Goal: Find specific fact: Find contact information

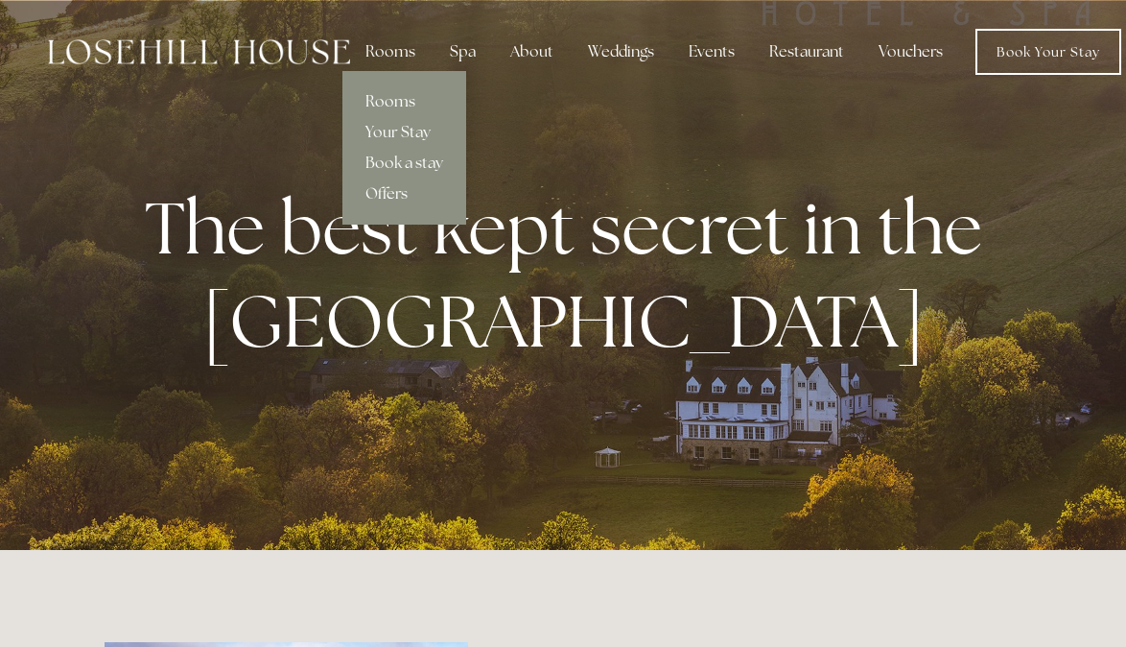
click at [384, 97] on link "Rooms" at bounding box center [405, 101] width 124 height 31
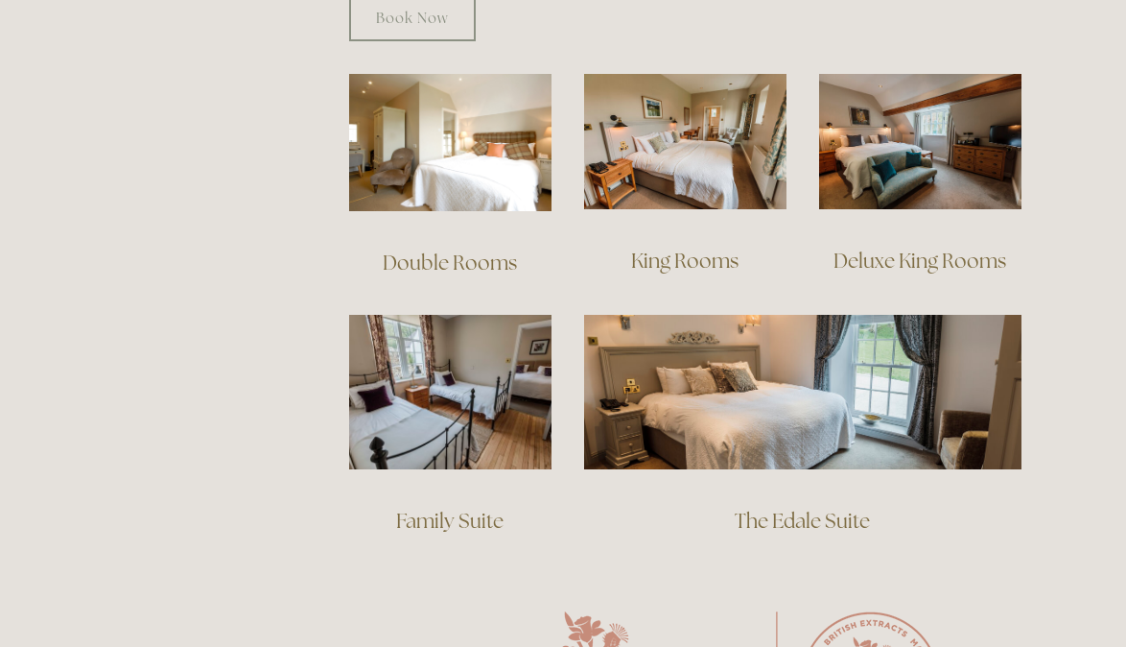
scroll to position [1340, 0]
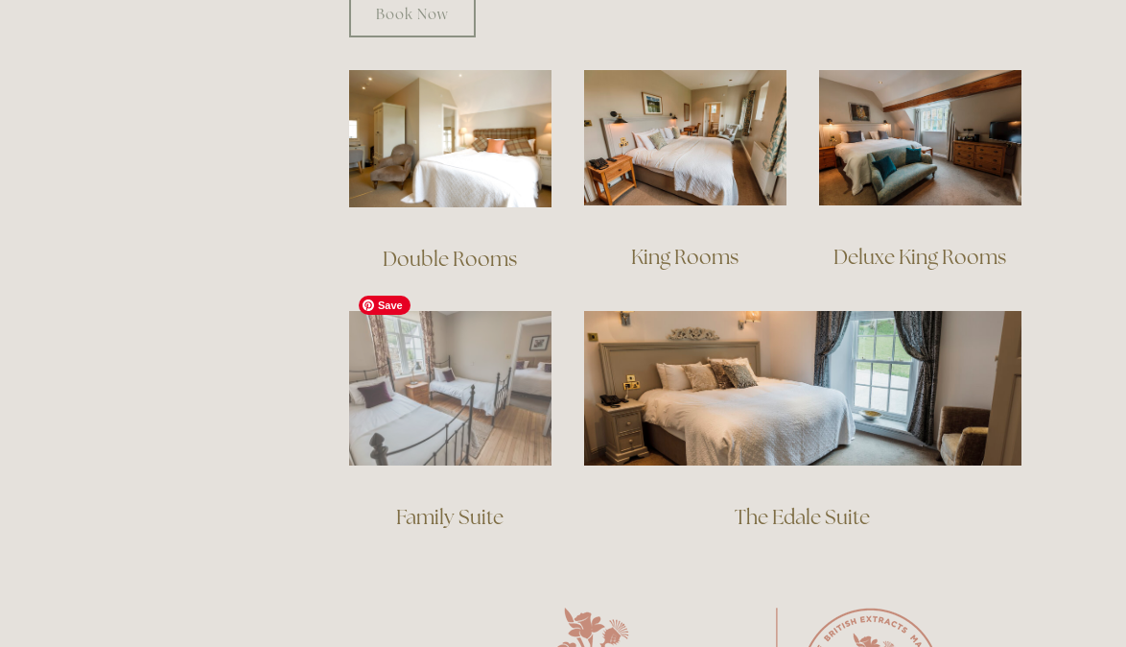
click at [455, 378] on img at bounding box center [450, 388] width 202 height 154
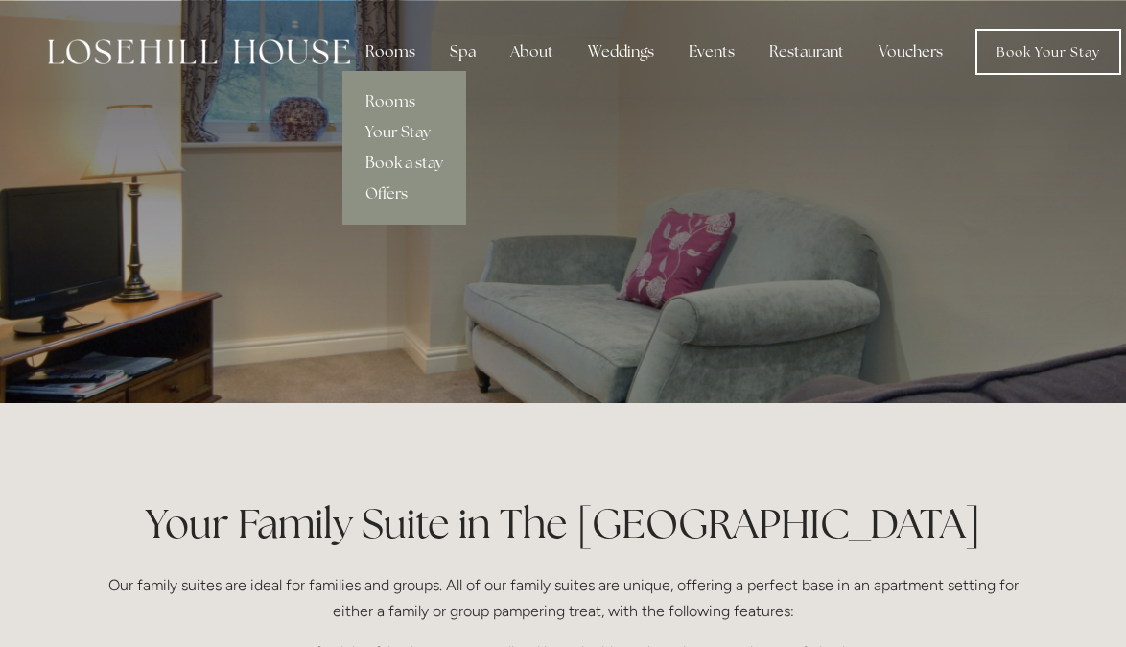
click at [396, 166] on link "Book a stay" at bounding box center [405, 163] width 124 height 31
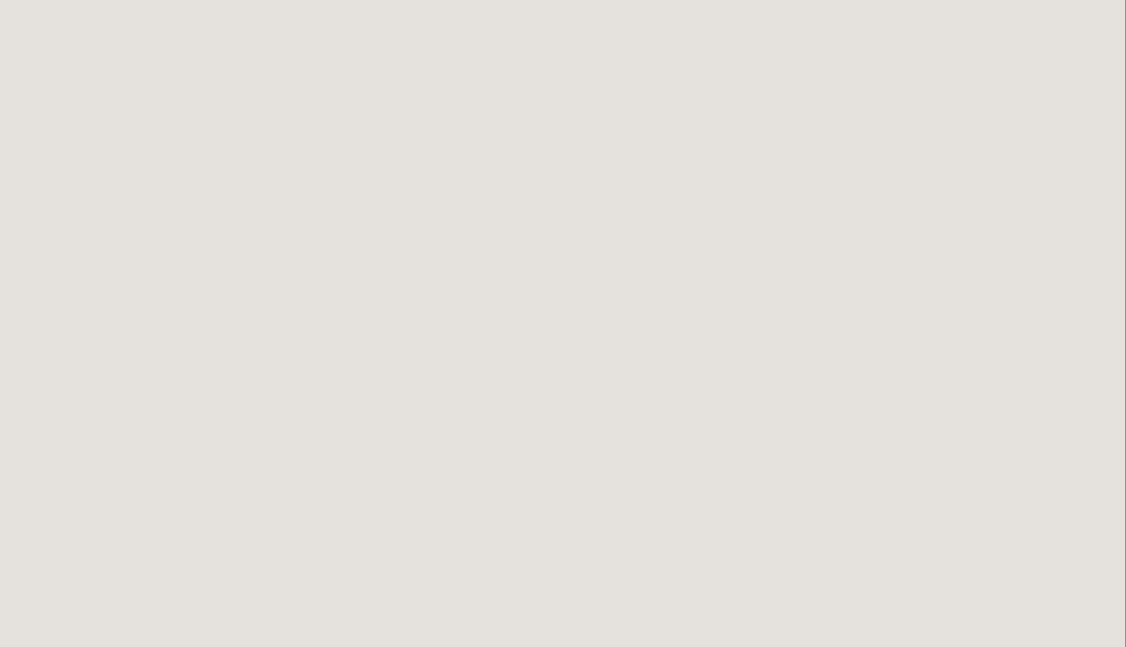
scroll to position [0, 1]
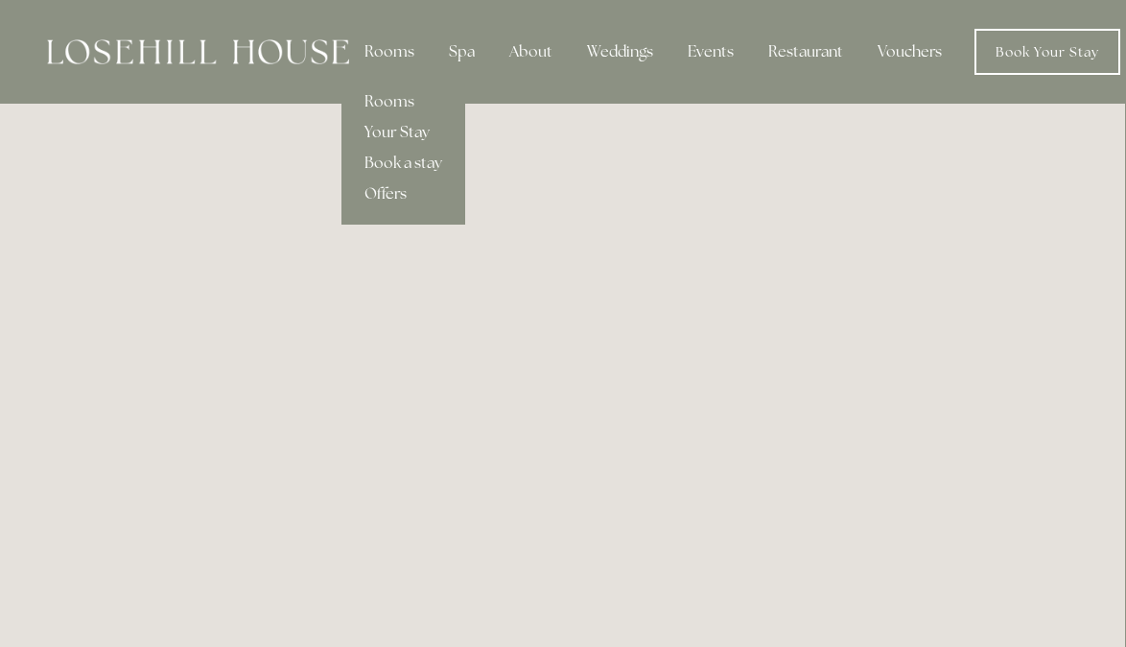
click at [404, 128] on link "Your Stay" at bounding box center [404, 132] width 124 height 31
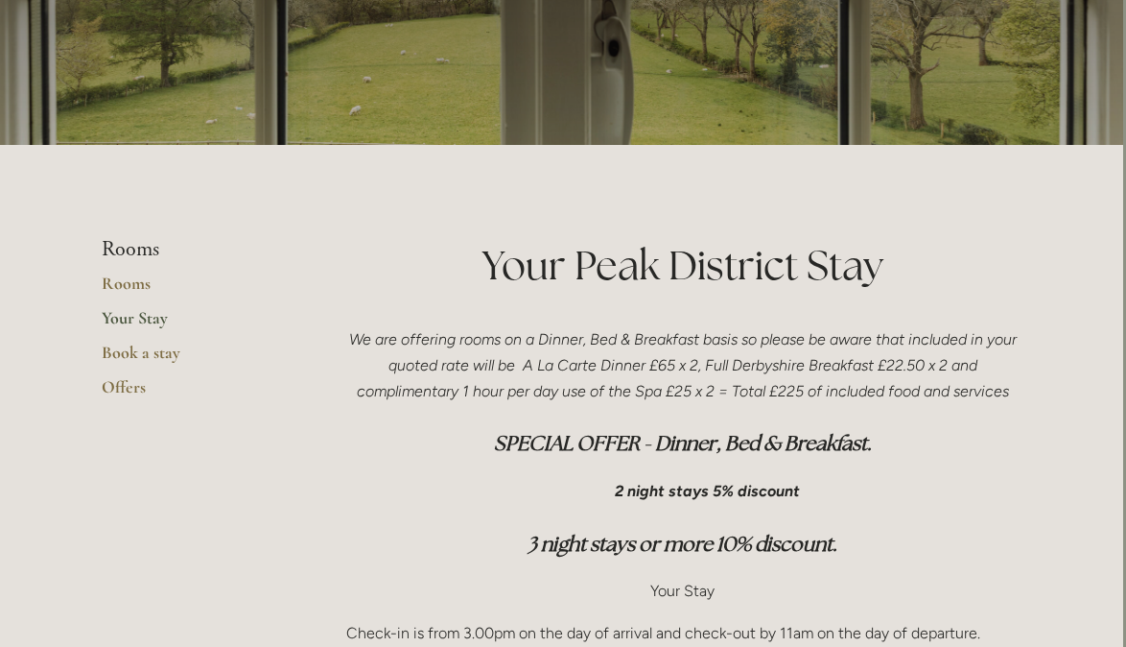
scroll to position [248, 3]
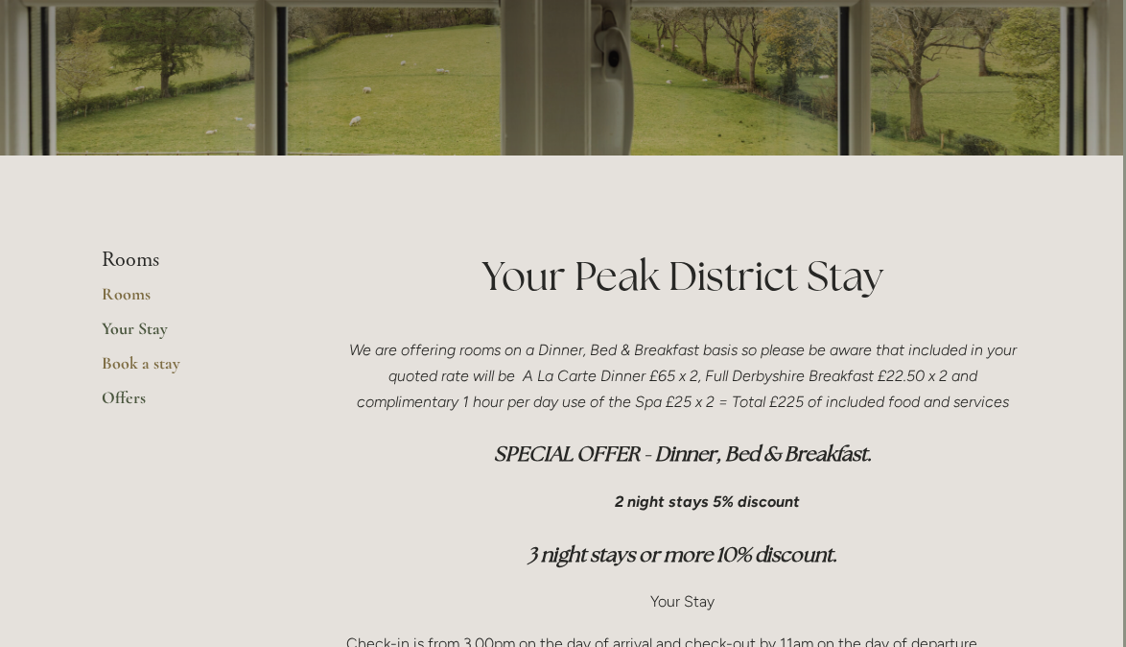
click at [133, 392] on link "Offers" at bounding box center [193, 404] width 183 height 35
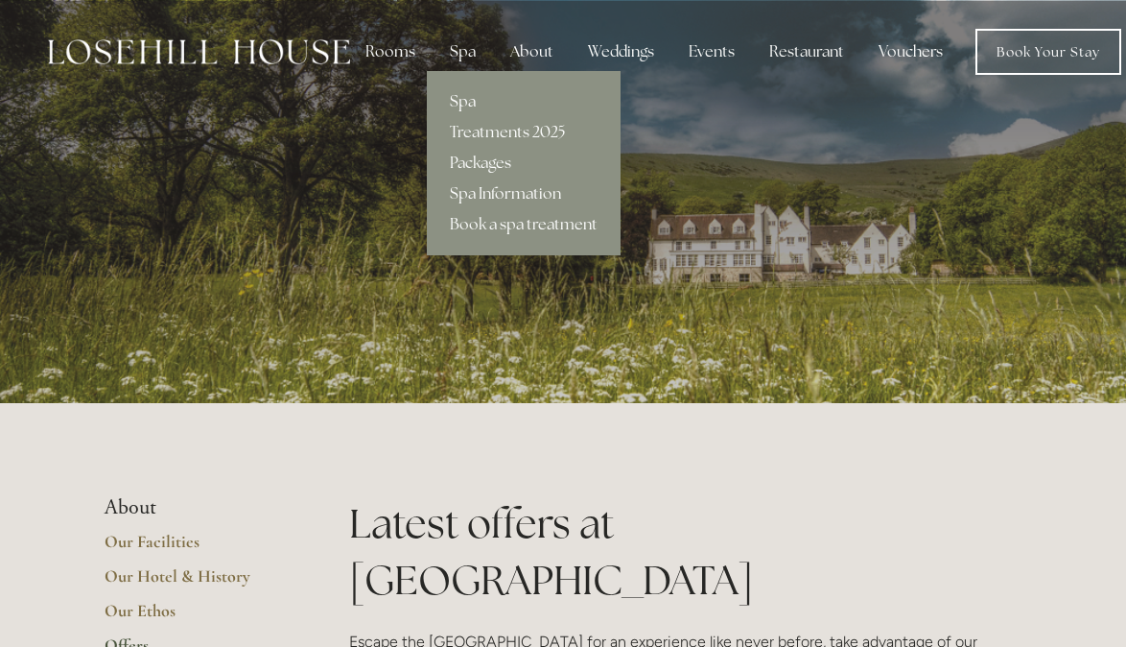
click at [465, 101] on link "Spa" at bounding box center [524, 101] width 194 height 31
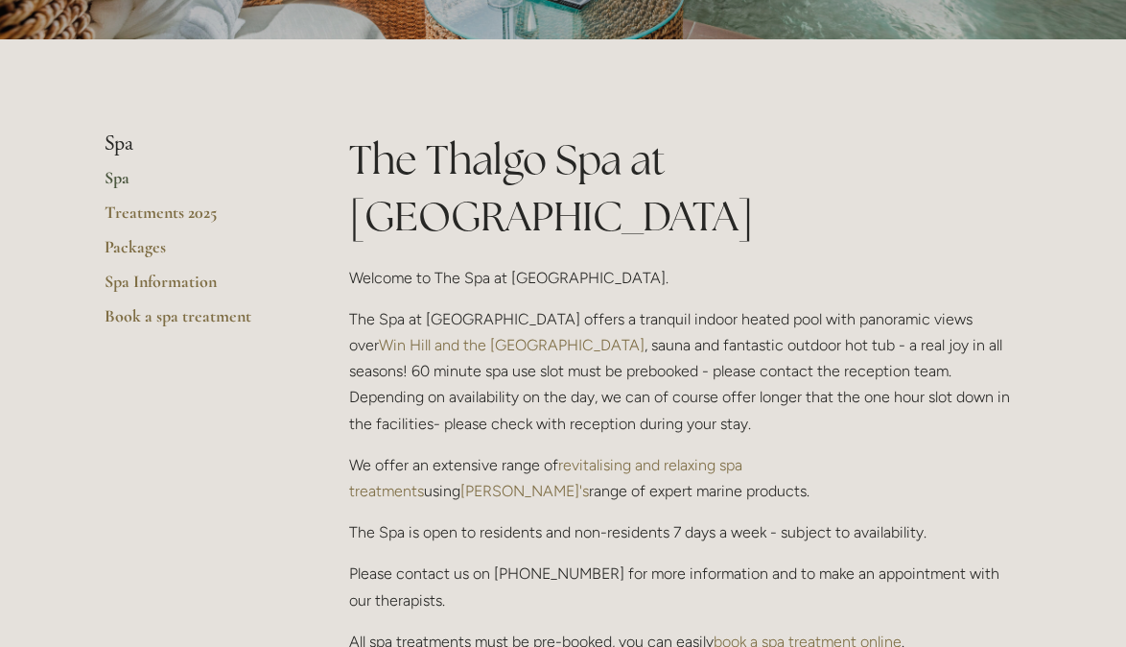
scroll to position [361, 0]
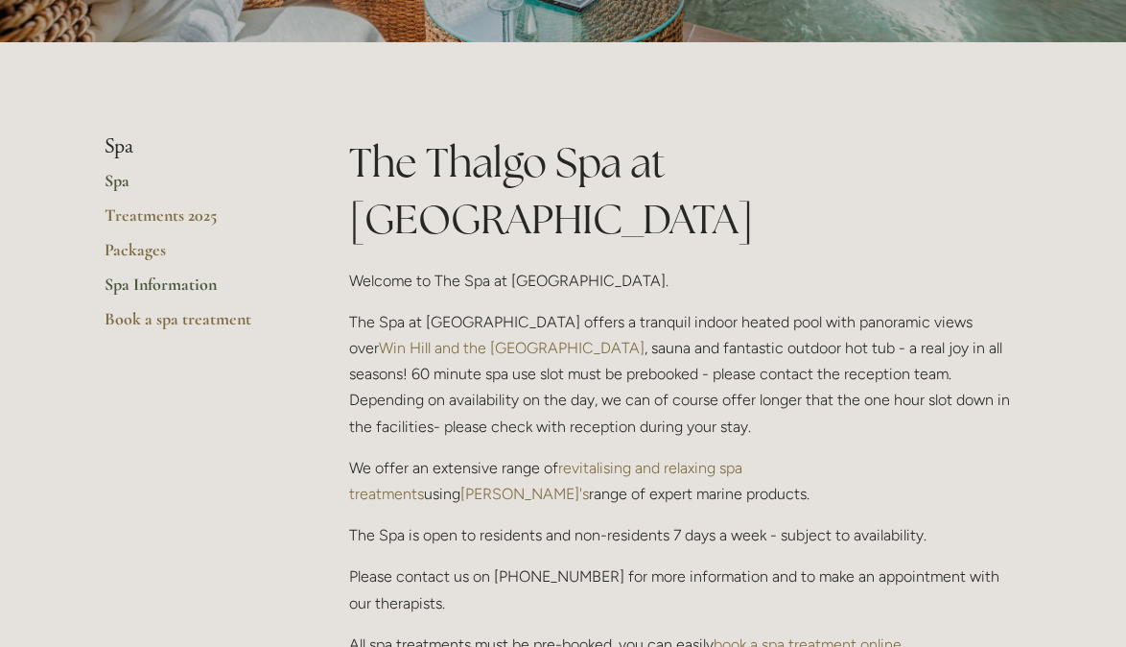
click at [169, 281] on link "Spa Information" at bounding box center [196, 290] width 183 height 35
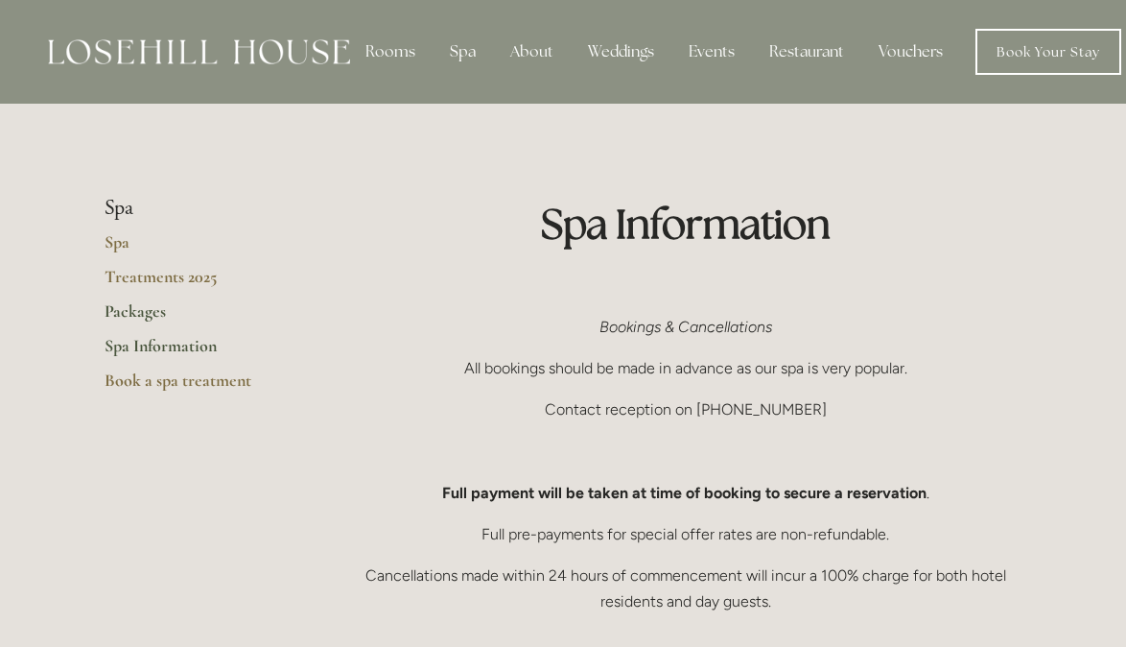
click at [137, 311] on link "Packages" at bounding box center [196, 317] width 183 height 35
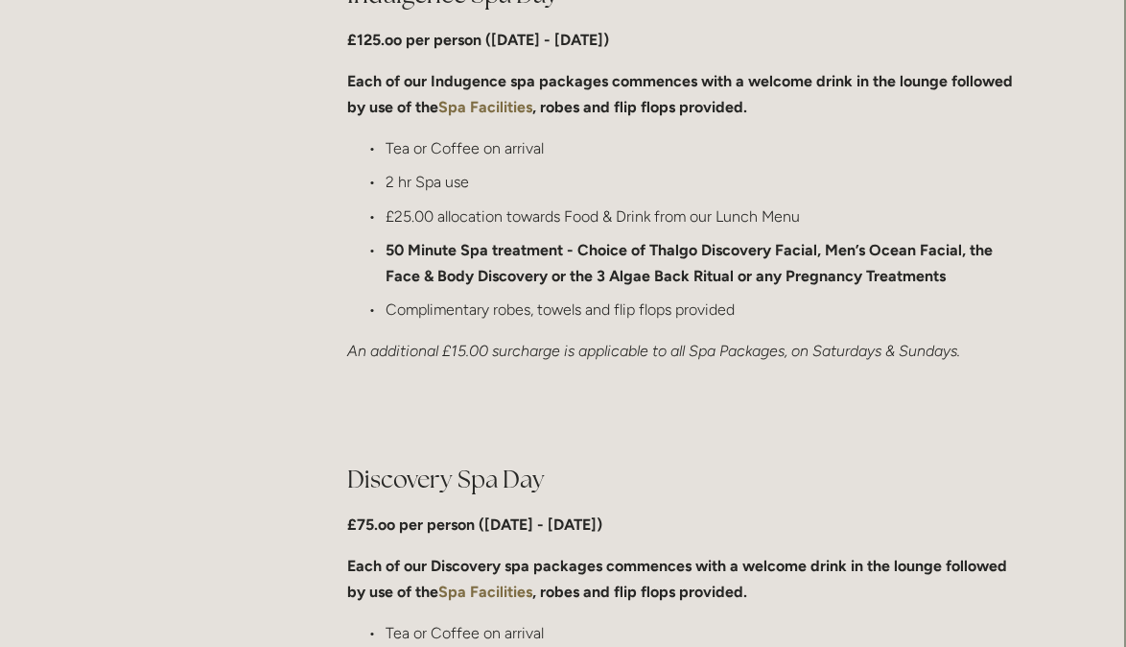
scroll to position [1103, 2]
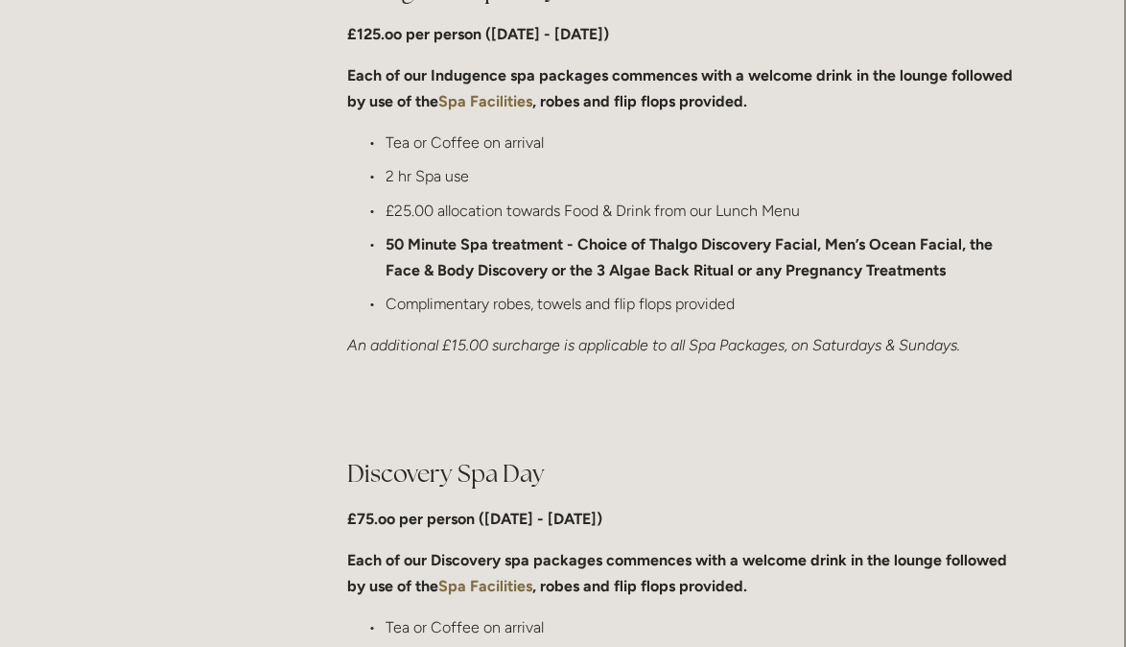
click at [485, 104] on strong "Spa Facilities" at bounding box center [486, 101] width 94 height 18
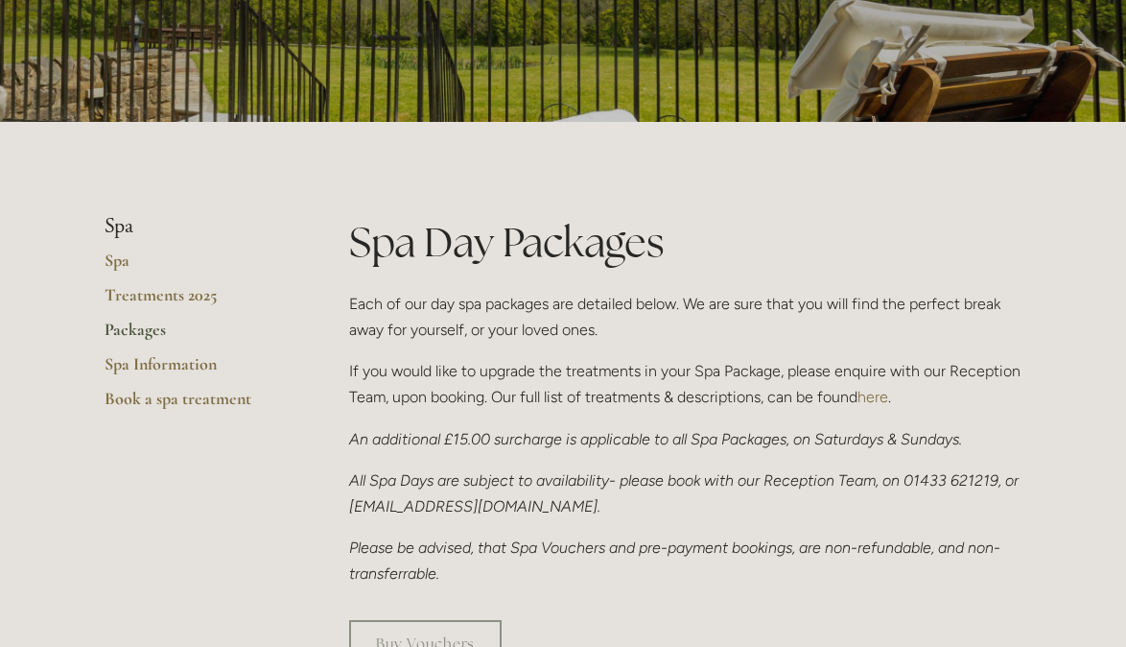
scroll to position [0, 0]
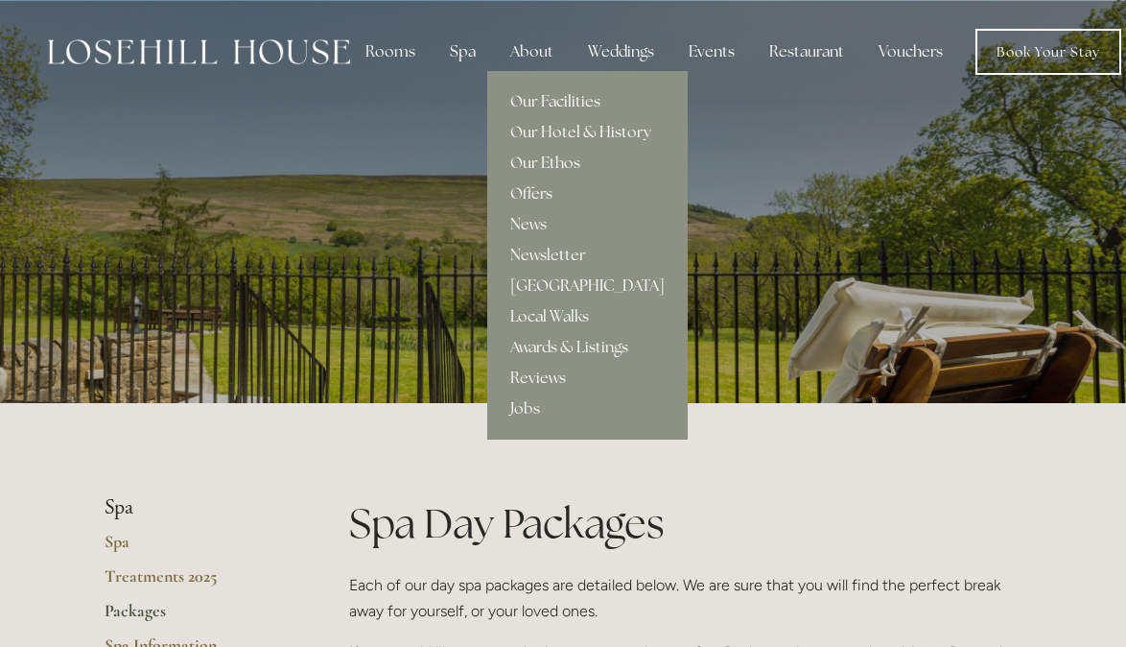
click at [539, 105] on link "Our Facilities" at bounding box center [587, 101] width 201 height 31
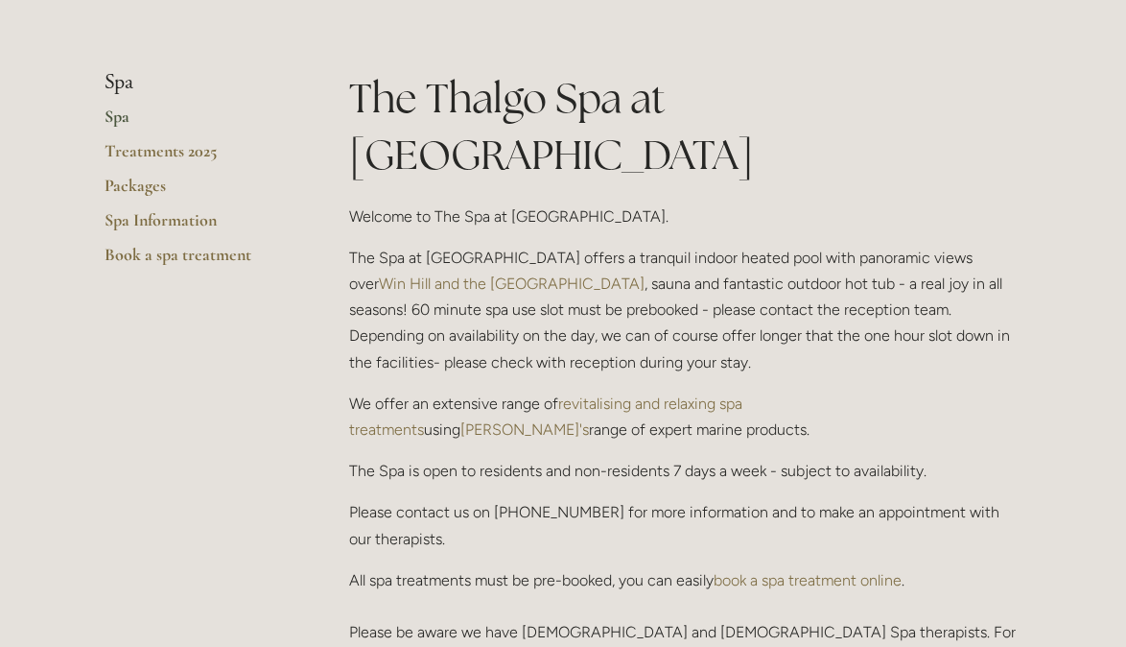
scroll to position [440, 0]
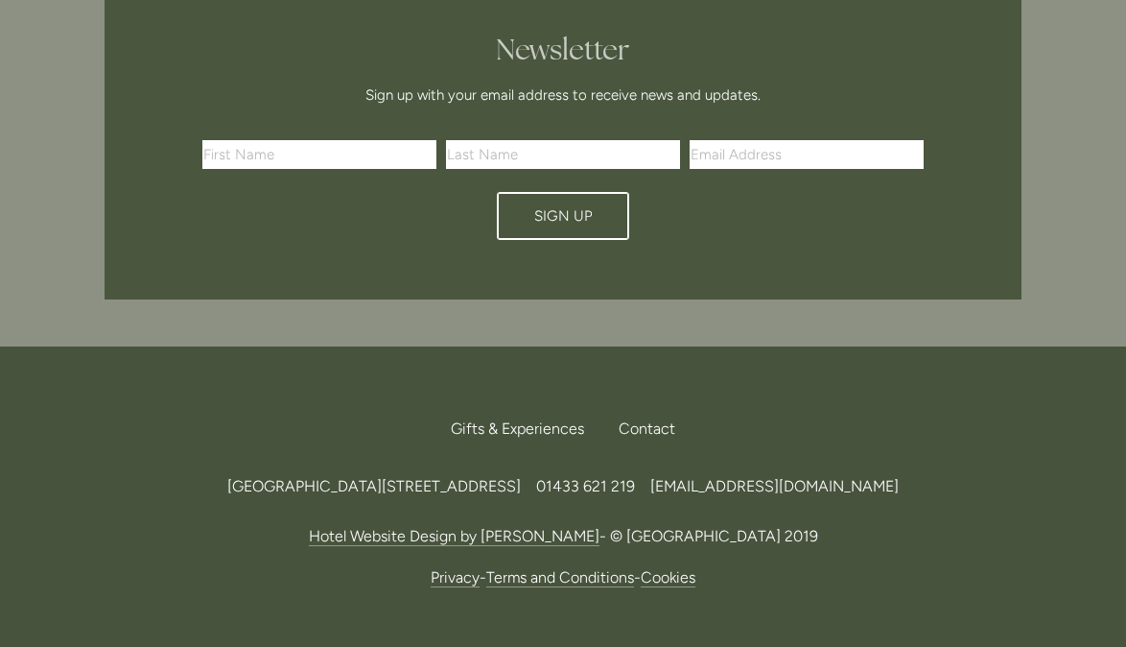
scroll to position [5064, 0]
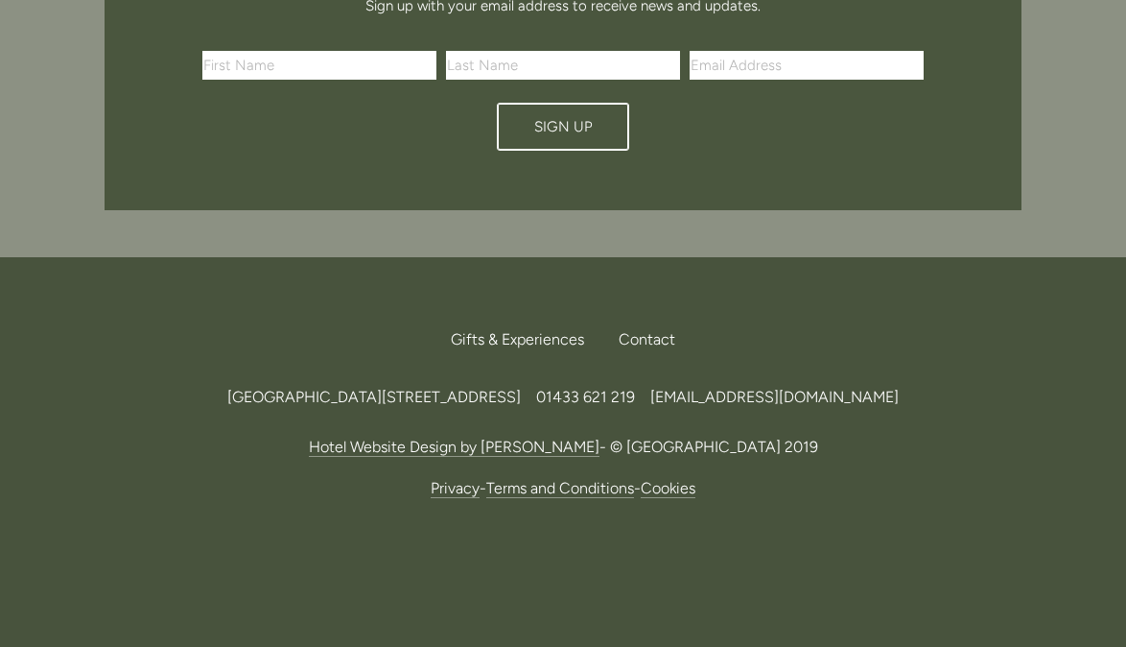
click at [895, 388] on span "[EMAIL_ADDRESS][DOMAIN_NAME]" at bounding box center [775, 397] width 249 height 18
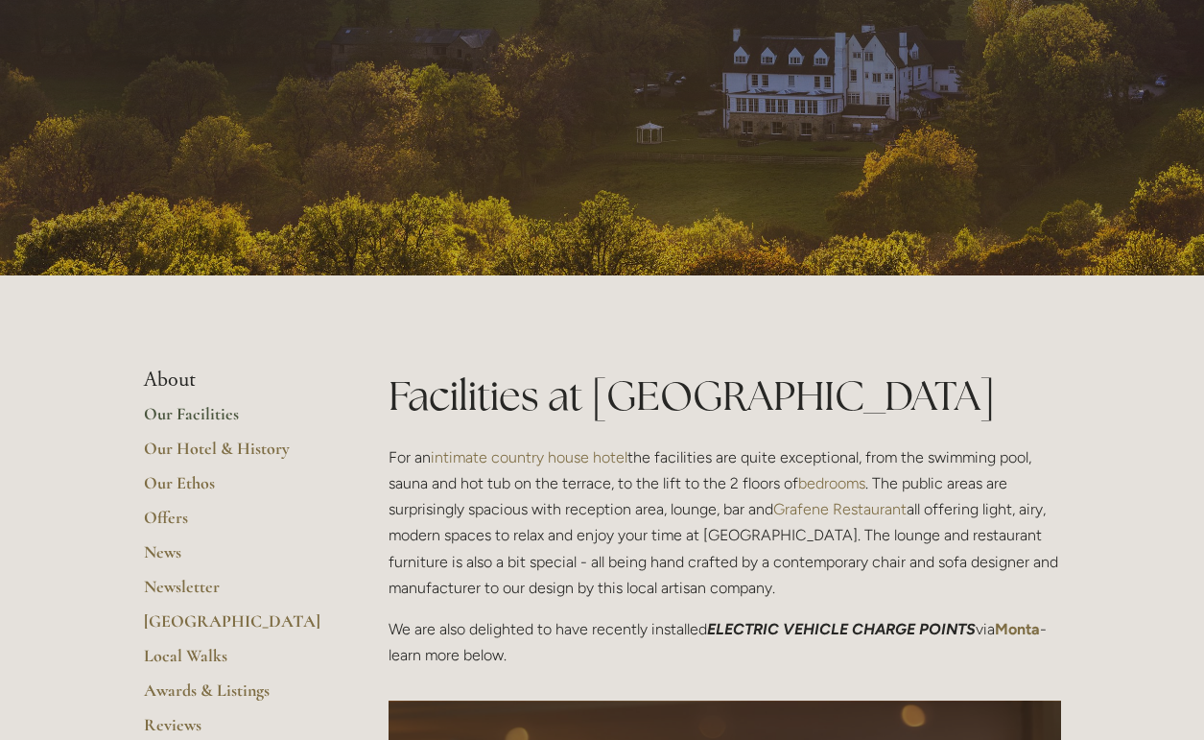
scroll to position [0, 0]
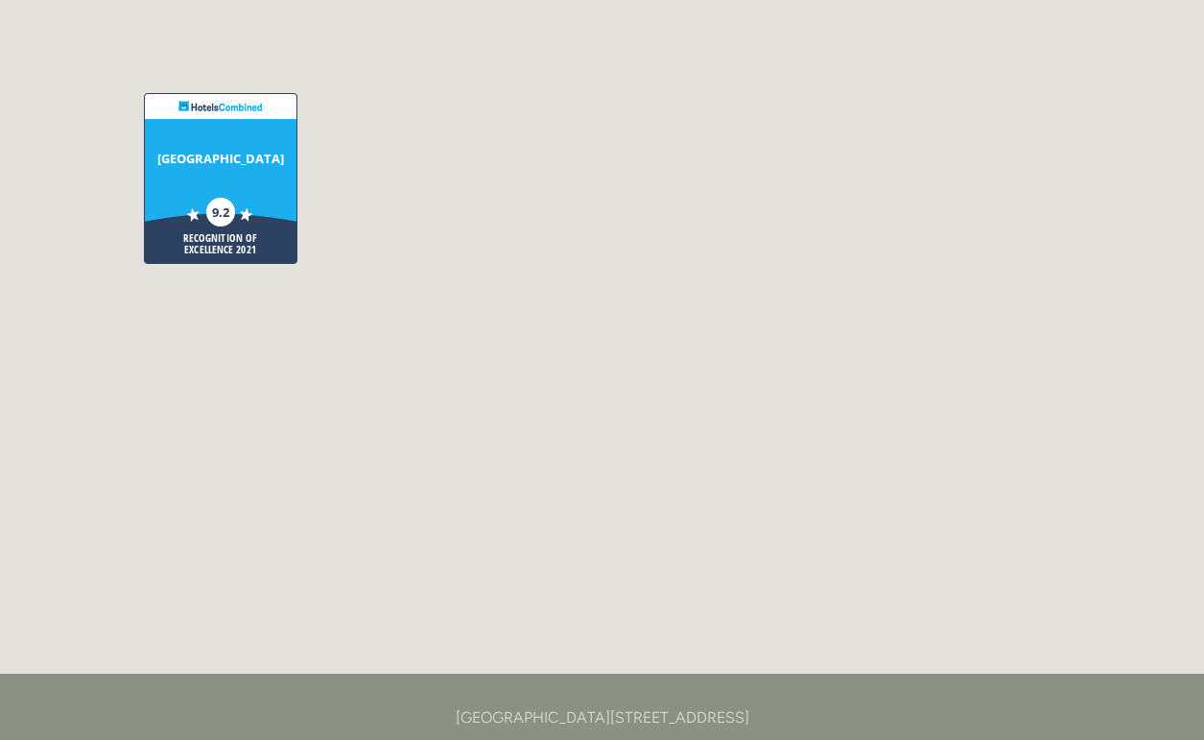
scroll to position [4754, 0]
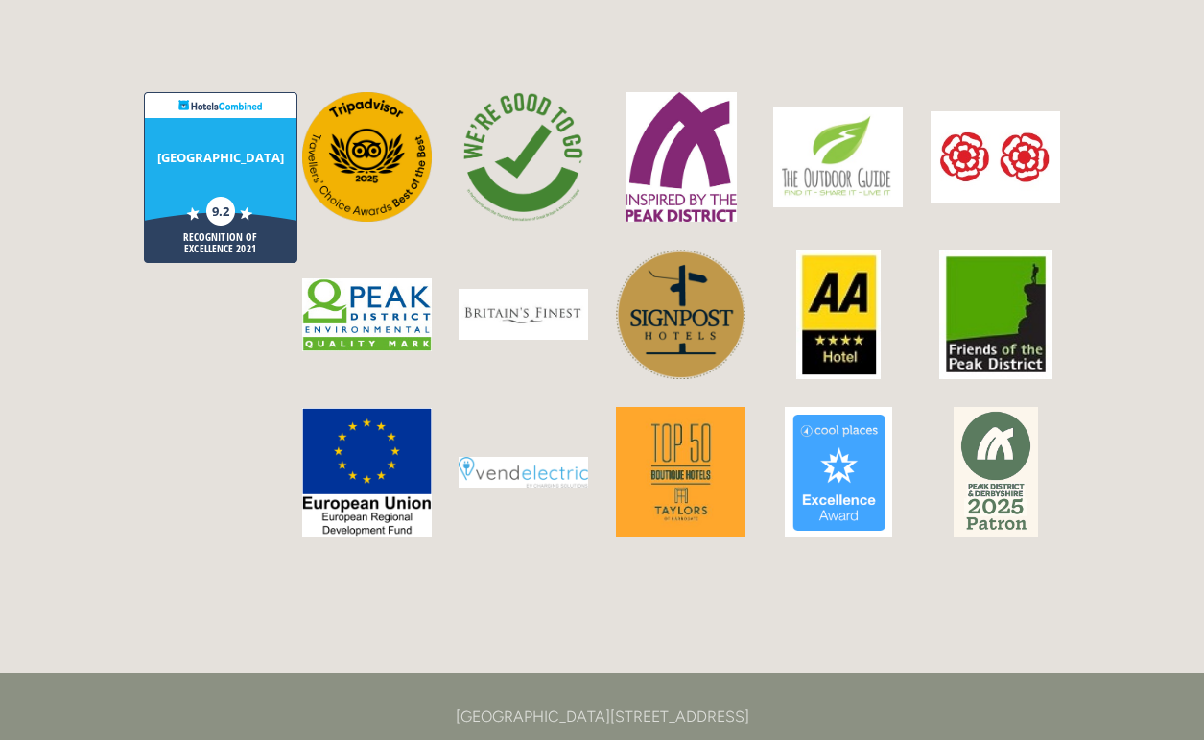
drag, startPoint x: 816, startPoint y: 611, endPoint x: 758, endPoint y: 609, distance: 57.6
click at [756, 703] on p "[GEOGRAPHIC_DATA][STREET_ADDRESS]" at bounding box center [602, 716] width 917 height 26
copy p "S33 6AF"
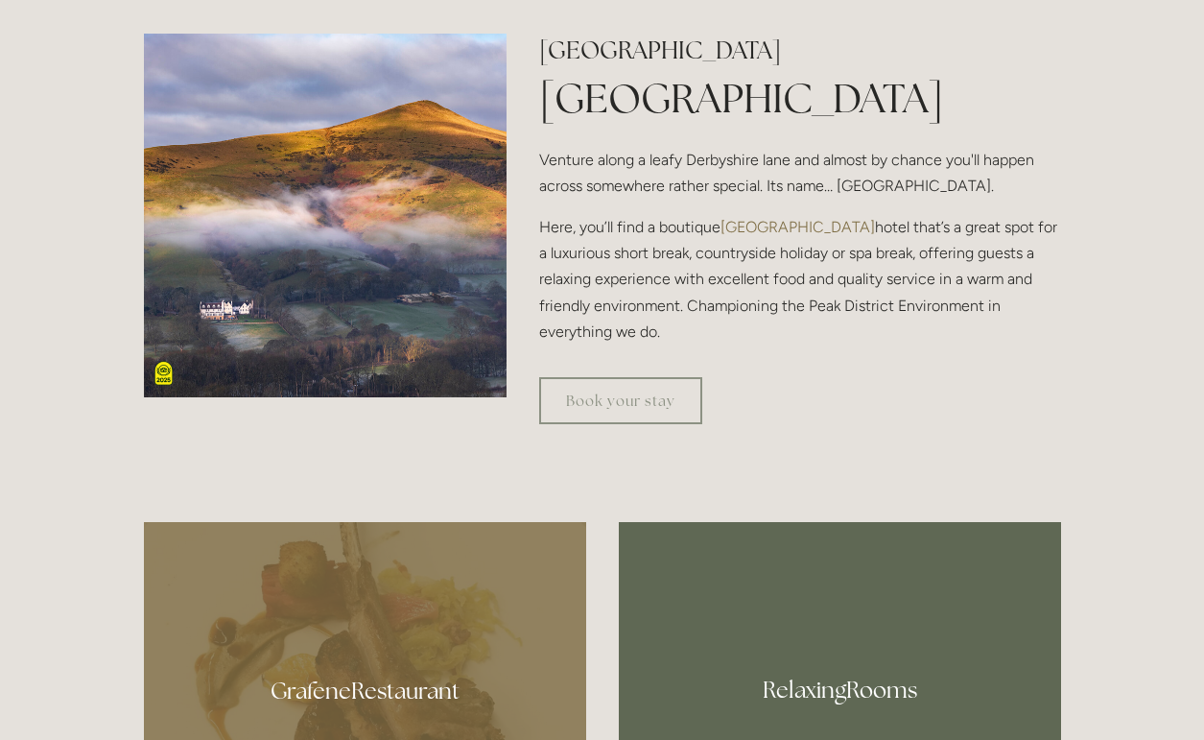
scroll to position [154, 0]
